Goal: Task Accomplishment & Management: Manage account settings

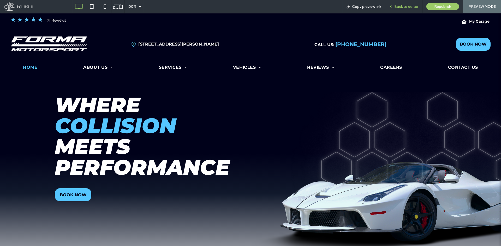
drag, startPoint x: 386, startPoint y: 0, endPoint x: 402, endPoint y: 7, distance: 17.6
click at [402, 7] on span "Back to editor" at bounding box center [406, 6] width 24 height 4
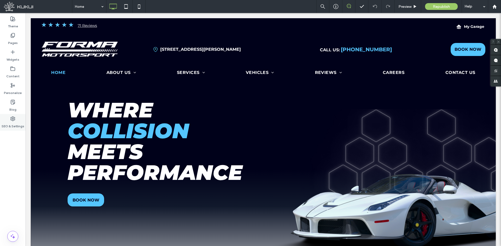
click at [9, 120] on div "SEO & Settings" at bounding box center [13, 122] width 26 height 17
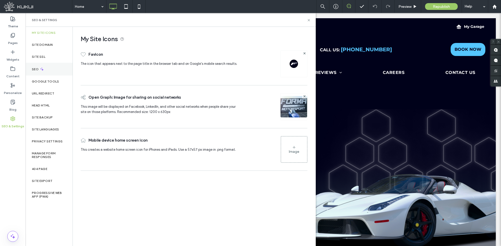
click at [50, 69] on div "SEO" at bounding box center [49, 69] width 47 height 13
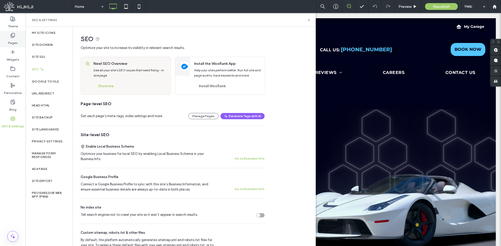
click at [15, 42] on label "Pages" at bounding box center [13, 41] width 10 height 7
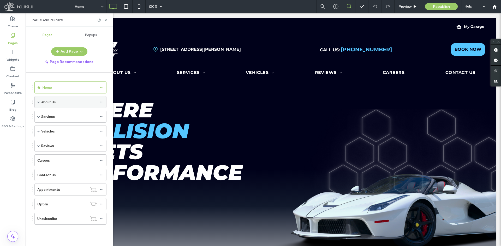
click at [102, 102] on icon at bounding box center [102, 102] width 4 height 4
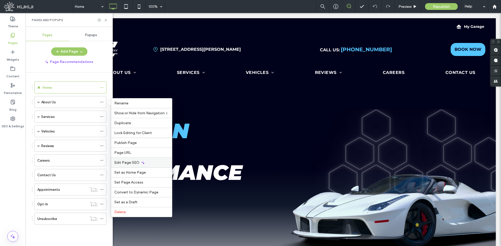
click at [124, 161] on span "Edit Page SEO" at bounding box center [126, 163] width 25 height 4
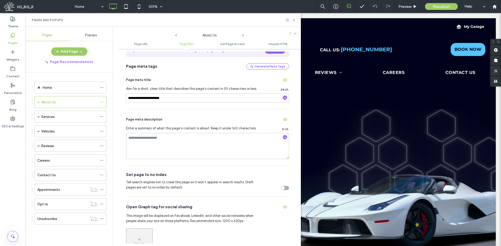
scroll to position [104, 0]
click at [103, 87] on use at bounding box center [101, 87] width 3 height 1
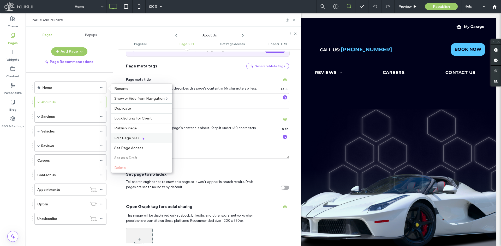
click at [132, 139] on span "Edit Page SEO" at bounding box center [126, 138] width 25 height 4
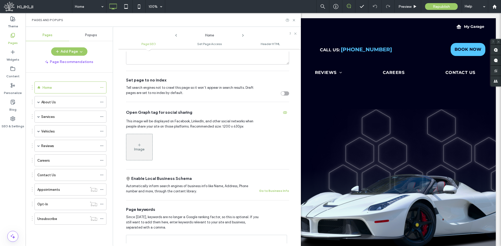
scroll to position [130, 0]
click at [100, 132] on icon at bounding box center [102, 132] width 4 height 4
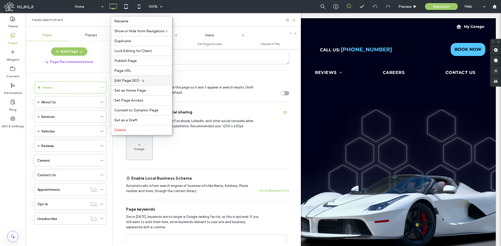
click at [125, 84] on div "Edit Page SEO" at bounding box center [141, 81] width 61 height 10
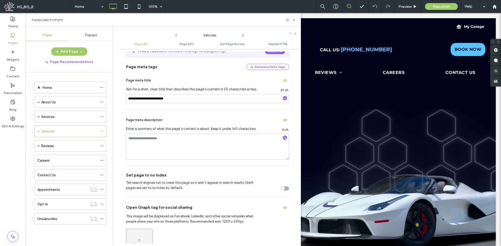
scroll to position [104, 0]
click at [102, 116] on icon at bounding box center [102, 117] width 4 height 4
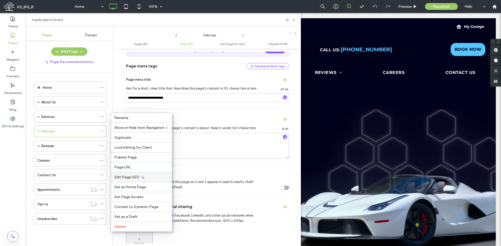
click at [135, 177] on span "Edit Page SEO" at bounding box center [126, 177] width 25 height 4
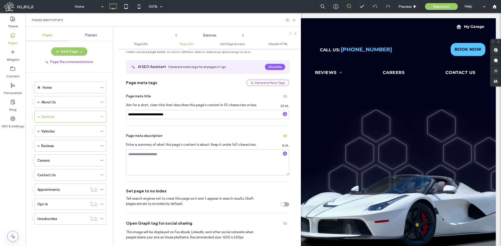
scroll to position [156, 0]
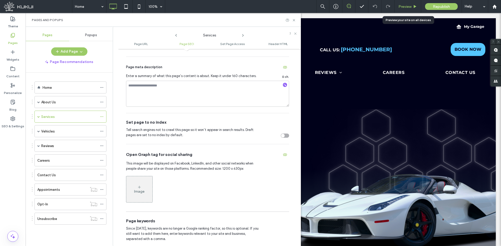
click at [403, 8] on span "Preview" at bounding box center [404, 6] width 13 height 4
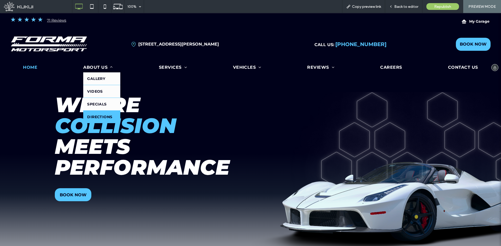
click at [100, 116] on span "Directions" at bounding box center [99, 117] width 25 height 5
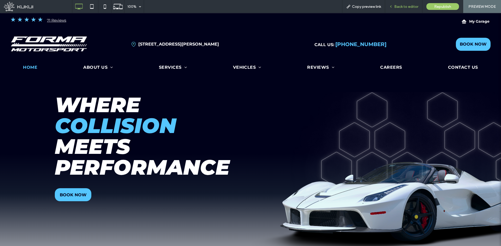
click at [406, 8] on span "Back to editor" at bounding box center [406, 6] width 24 height 4
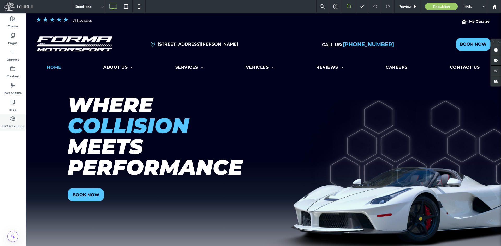
click at [16, 123] on label "SEO & Settings" at bounding box center [13, 125] width 23 height 7
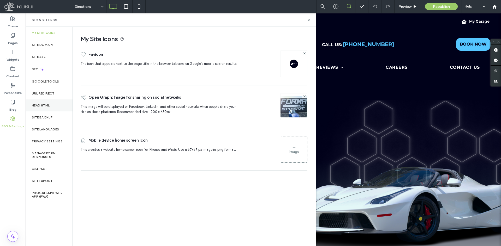
click at [42, 108] on div "Head HTML" at bounding box center [49, 106] width 47 height 12
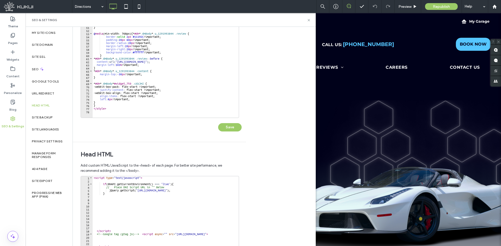
scroll to position [104, 0]
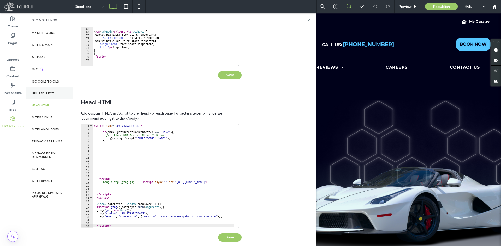
click at [47, 95] on label "URL Redirect" at bounding box center [43, 94] width 23 height 4
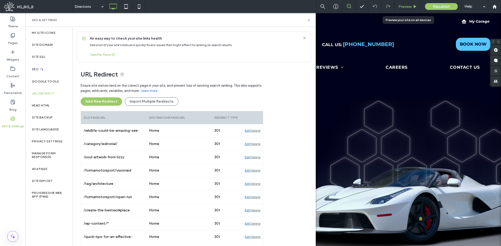
click at [402, 7] on span "Preview" at bounding box center [404, 6] width 13 height 4
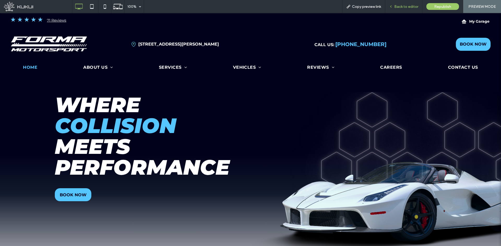
click at [405, 8] on span "Back to editor" at bounding box center [406, 6] width 24 height 4
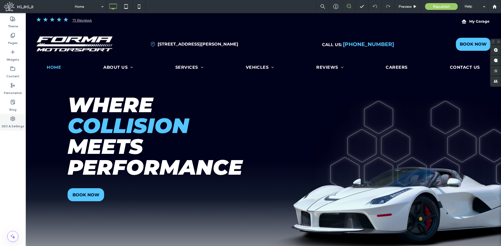
click at [15, 123] on label "SEO & Settings" at bounding box center [13, 125] width 23 height 7
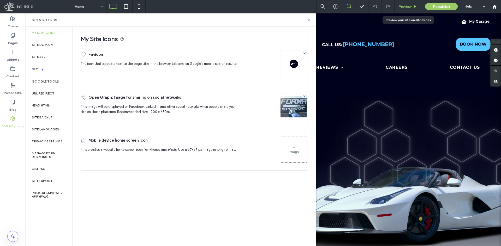
click at [402, 5] on span "Preview" at bounding box center [404, 6] width 13 height 4
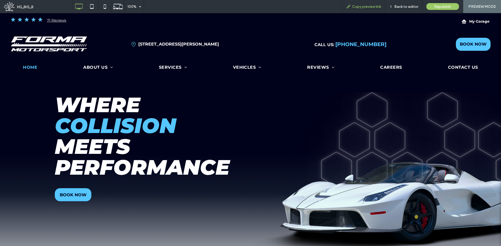
click at [356, 9] on span "Copy preview link" at bounding box center [366, 6] width 29 height 4
click at [409, 5] on span "Back to editor" at bounding box center [406, 6] width 24 height 4
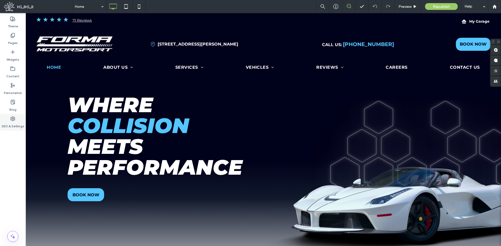
click at [16, 122] on label "SEO & Settings" at bounding box center [13, 125] width 23 height 7
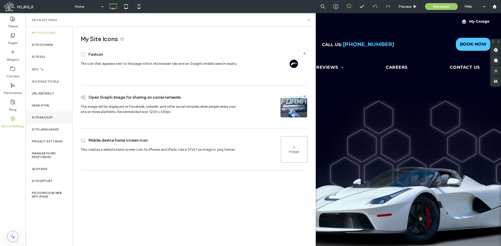
click at [51, 119] on label "Site Backup" at bounding box center [42, 118] width 21 height 4
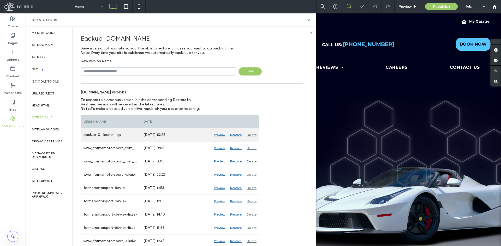
click at [238, 134] on div "Restore" at bounding box center [235, 135] width 17 height 13
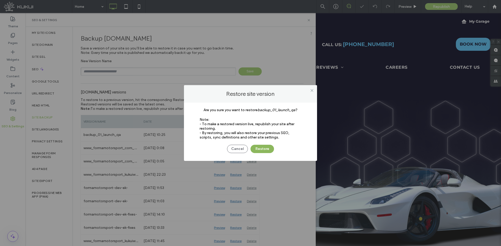
click at [253, 150] on button "Restore" at bounding box center [261, 149] width 23 height 8
